Goal: Information Seeking & Learning: Learn about a topic

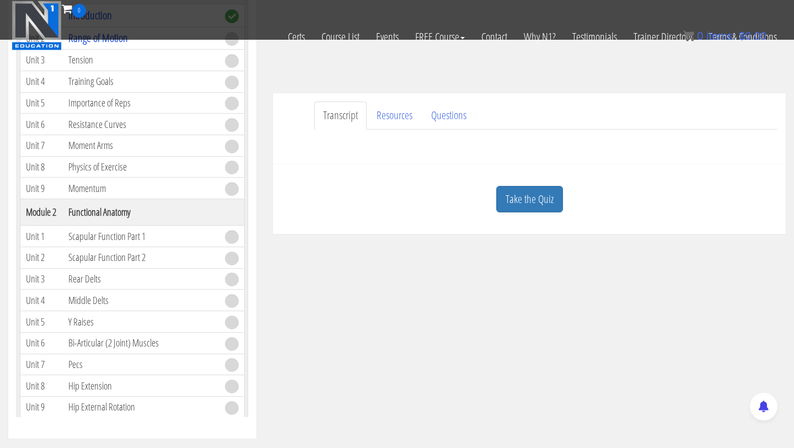
scroll to position [270, 0]
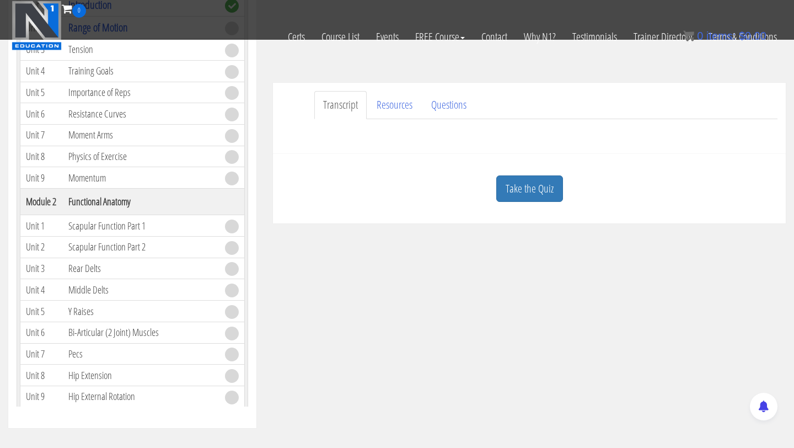
drag, startPoint x: 382, startPoint y: 447, endPoint x: 296, endPoint y: 193, distance: 269.0
click at [300, 196] on div "Michelle Weaver michellerima2@gmail.com 2025-10-13 96.236.28.137 Transcript Res…" at bounding box center [530, 14] width 530 height 418
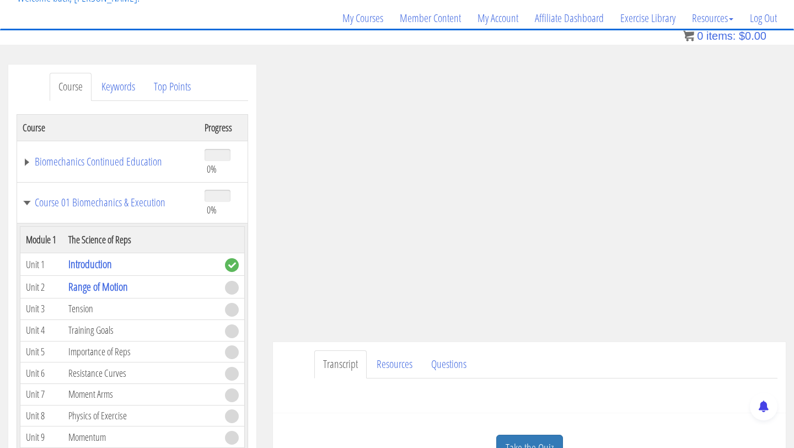
scroll to position [74, 0]
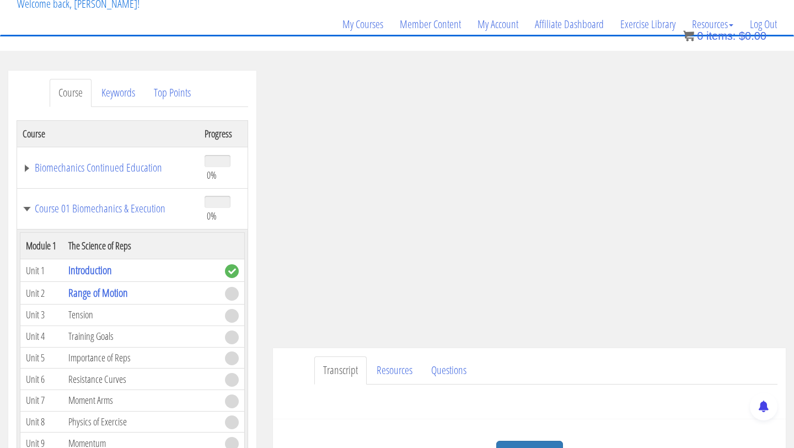
click at [576, 379] on ul "Transcript Resources Questions" at bounding box center [545, 370] width 463 height 28
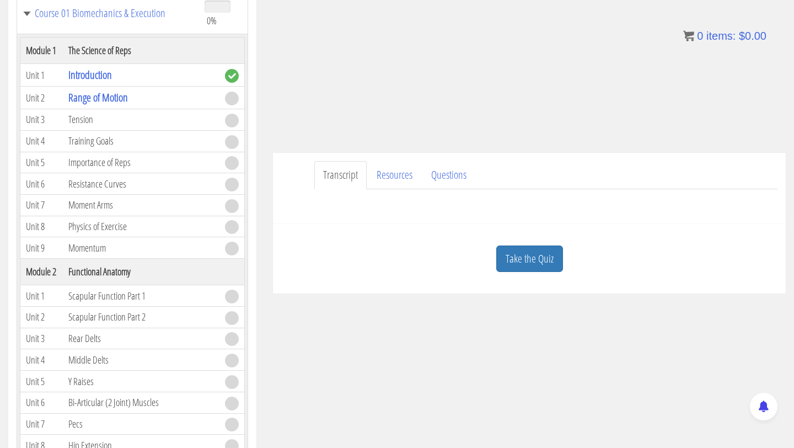
scroll to position [320, 0]
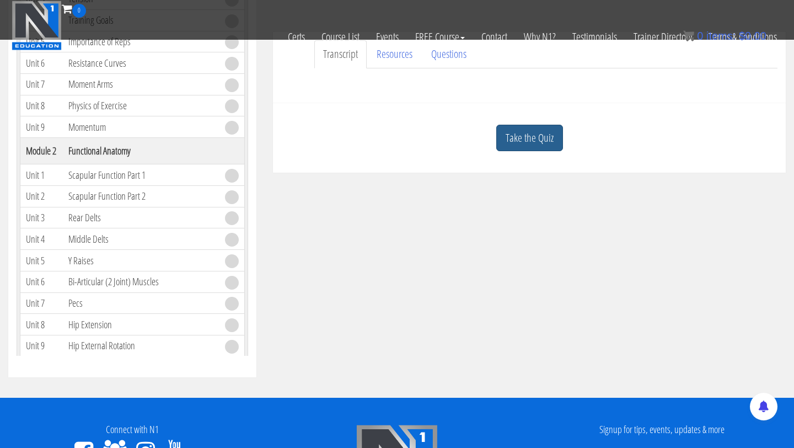
click at [543, 126] on link "Take the Quiz" at bounding box center [529, 138] width 67 height 27
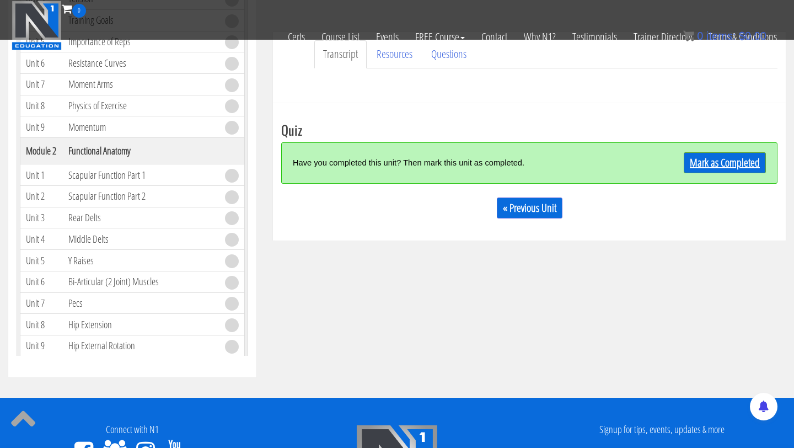
click at [747, 164] on link "Mark as Completed" at bounding box center [725, 162] width 82 height 21
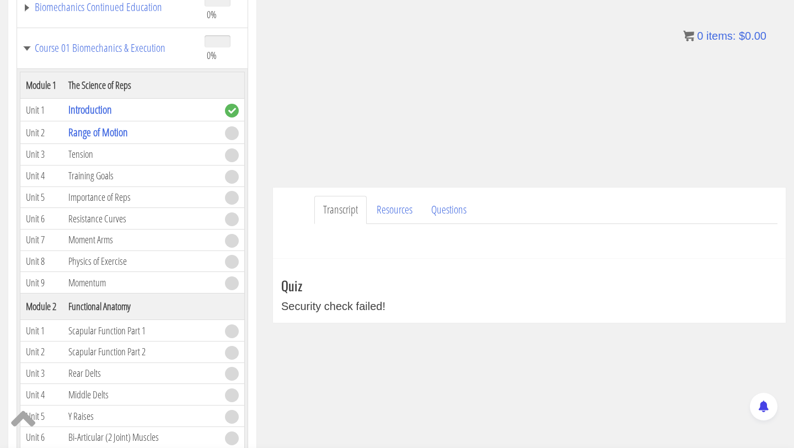
scroll to position [0, 0]
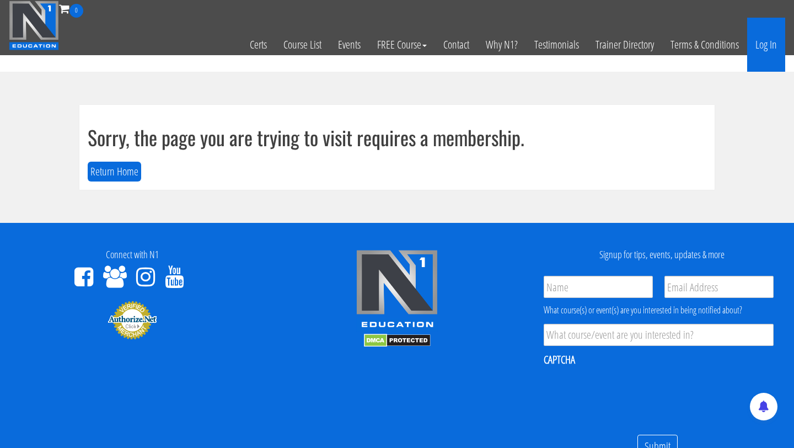
click at [771, 47] on link "Log In" at bounding box center [766, 45] width 38 height 54
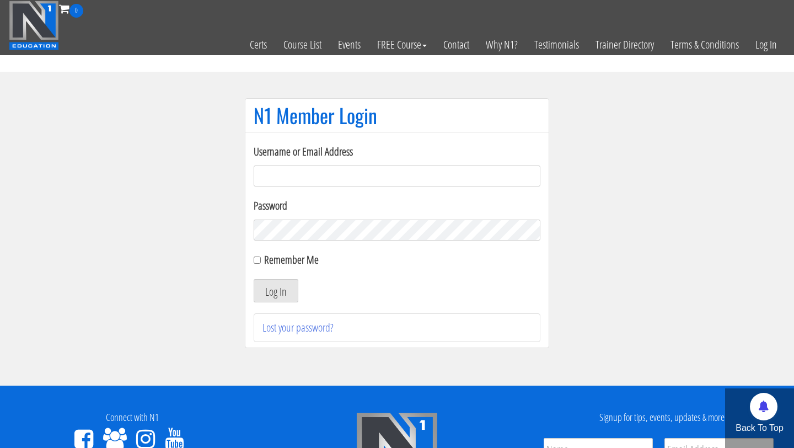
type input "[EMAIL_ADDRESS][DOMAIN_NAME]"
click at [290, 263] on label "Remember Me" at bounding box center [291, 259] width 55 height 15
click at [261, 263] on input "Remember Me" at bounding box center [257, 259] width 7 height 7
checkbox input "true"
click at [287, 282] on button "Log In" at bounding box center [276, 290] width 45 height 23
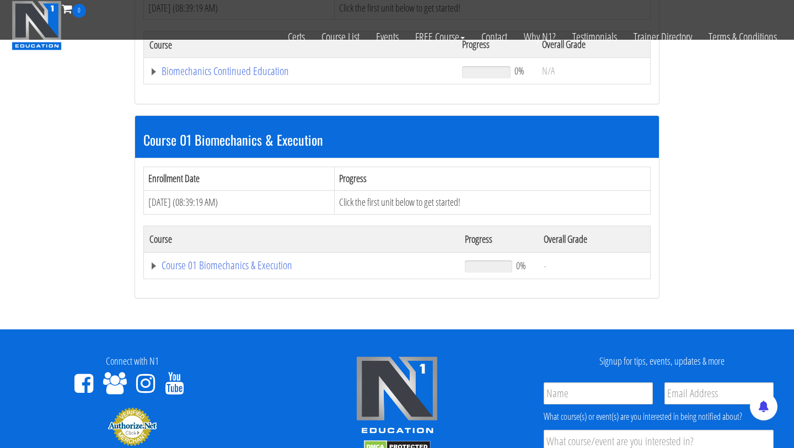
scroll to position [247, 0]
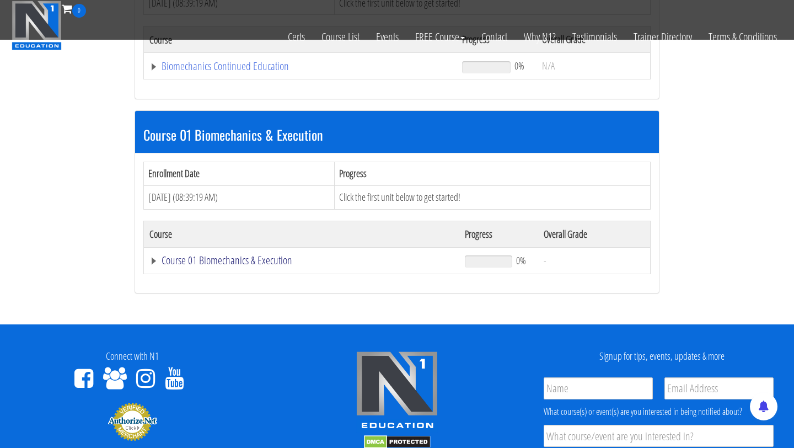
click at [274, 261] on link "Course 01 Biomechanics & Execution" at bounding box center [301, 260] width 304 height 11
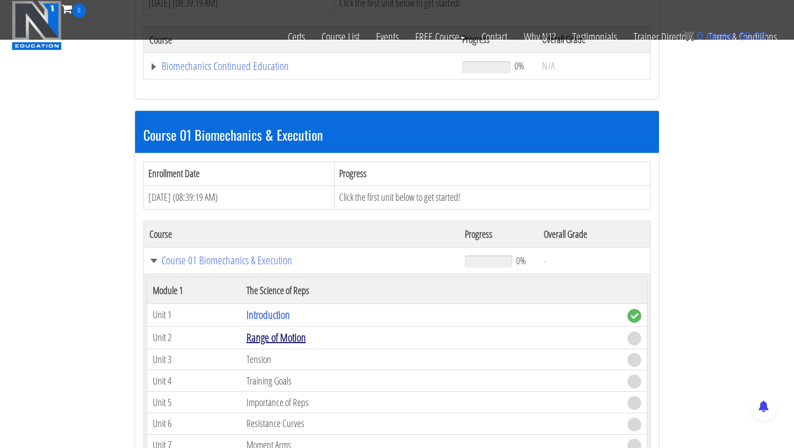
click at [280, 331] on link "Range of Motion" at bounding box center [277, 337] width 60 height 15
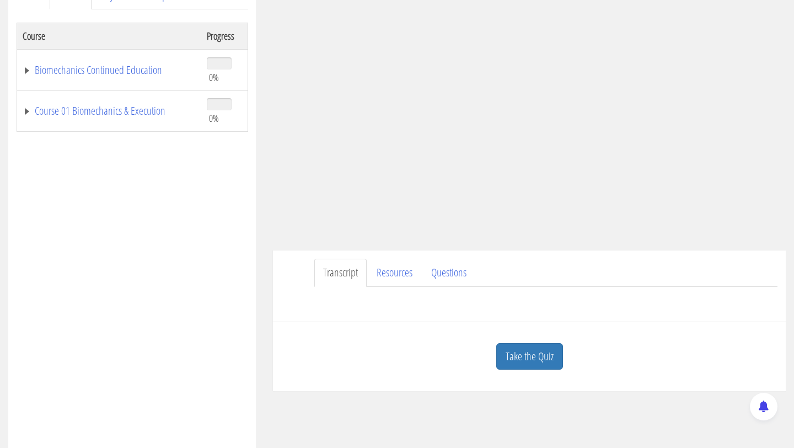
scroll to position [172, 0]
click at [539, 352] on link "Take the Quiz" at bounding box center [529, 356] width 67 height 27
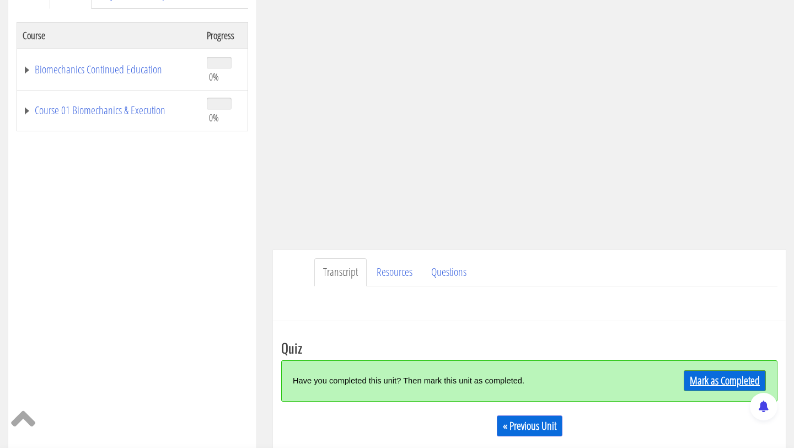
click at [744, 378] on link "Mark as Completed" at bounding box center [725, 380] width 82 height 21
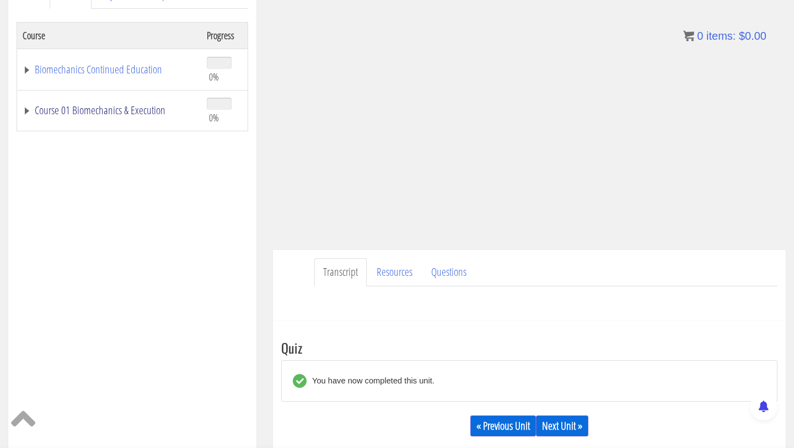
click at [148, 112] on link "Course 01 Biomechanics & Execution" at bounding box center [109, 110] width 173 height 11
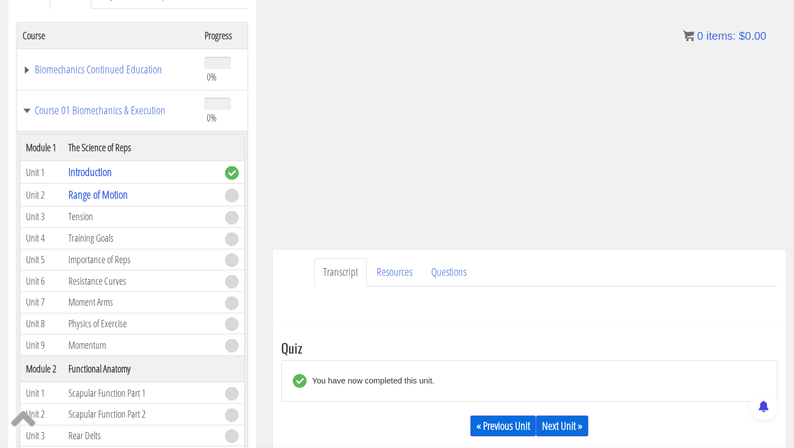
click at [87, 220] on td "Tension" at bounding box center [141, 217] width 157 height 22
click at [560, 420] on link "Next Unit »" at bounding box center [562, 425] width 52 height 21
